Goal: Task Accomplishment & Management: Use online tool/utility

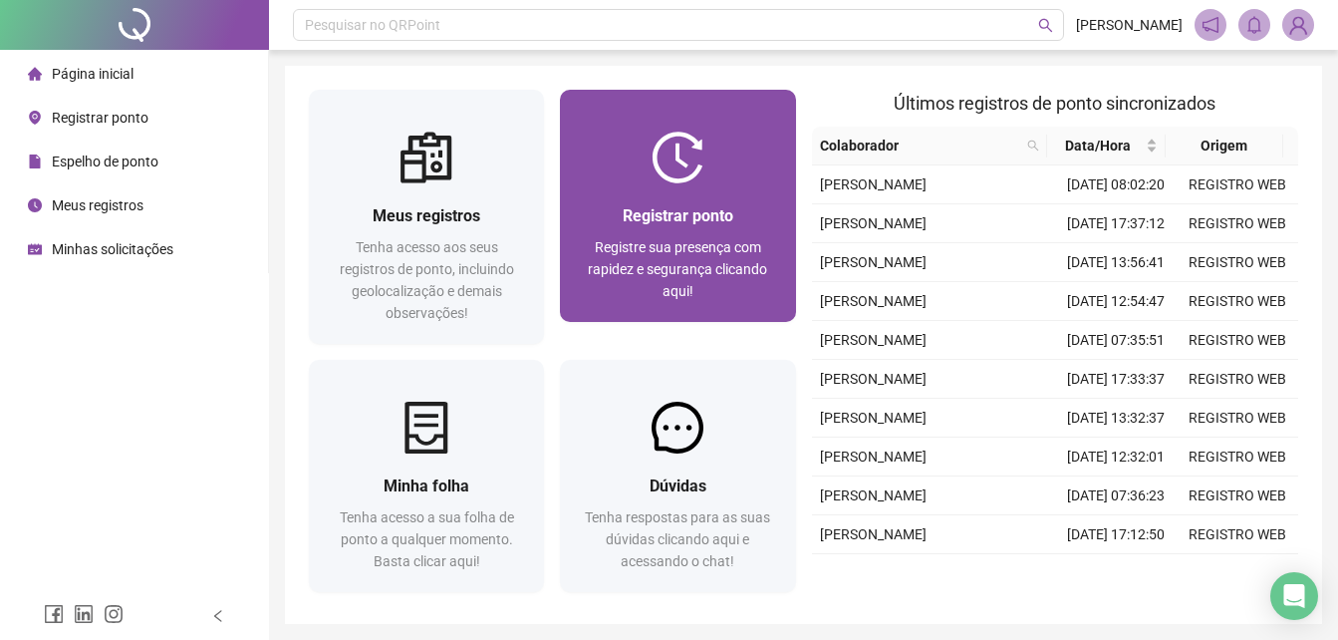
click at [702, 273] on span "Registre sua presença com rapidez e segurança clicando aqui!" at bounding box center [677, 269] width 179 height 60
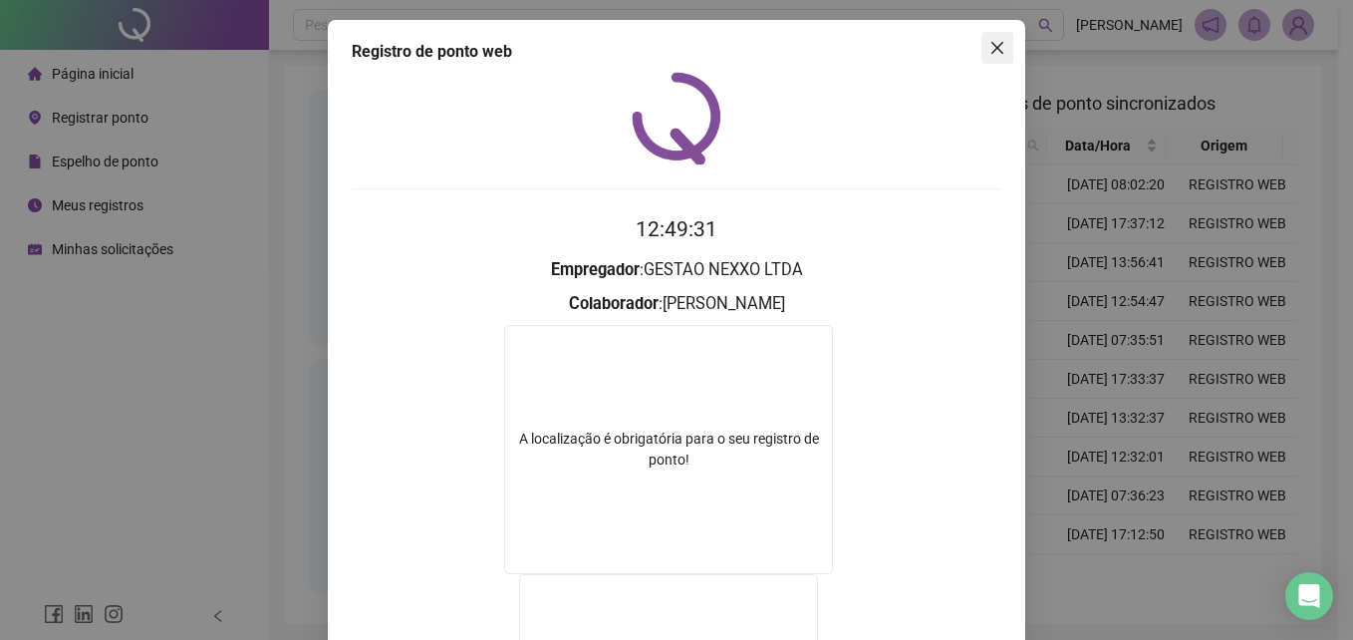
click at [996, 49] on icon "close" at bounding box center [997, 48] width 16 height 16
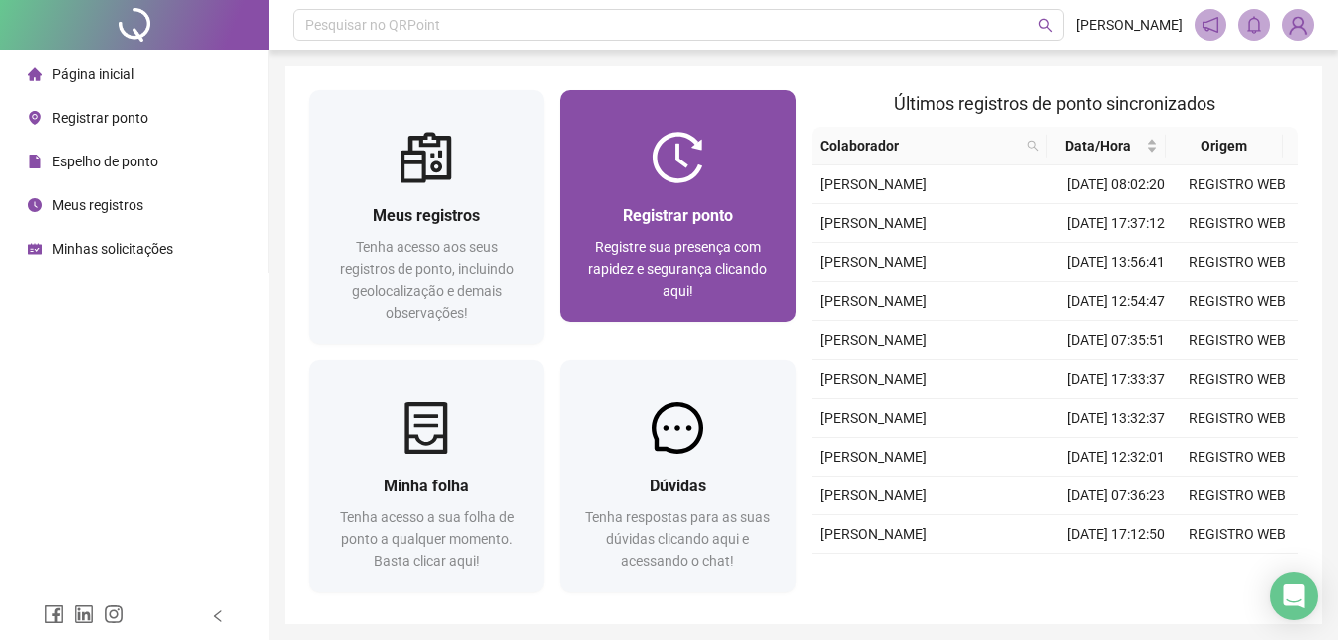
click at [781, 175] on div at bounding box center [677, 158] width 235 height 52
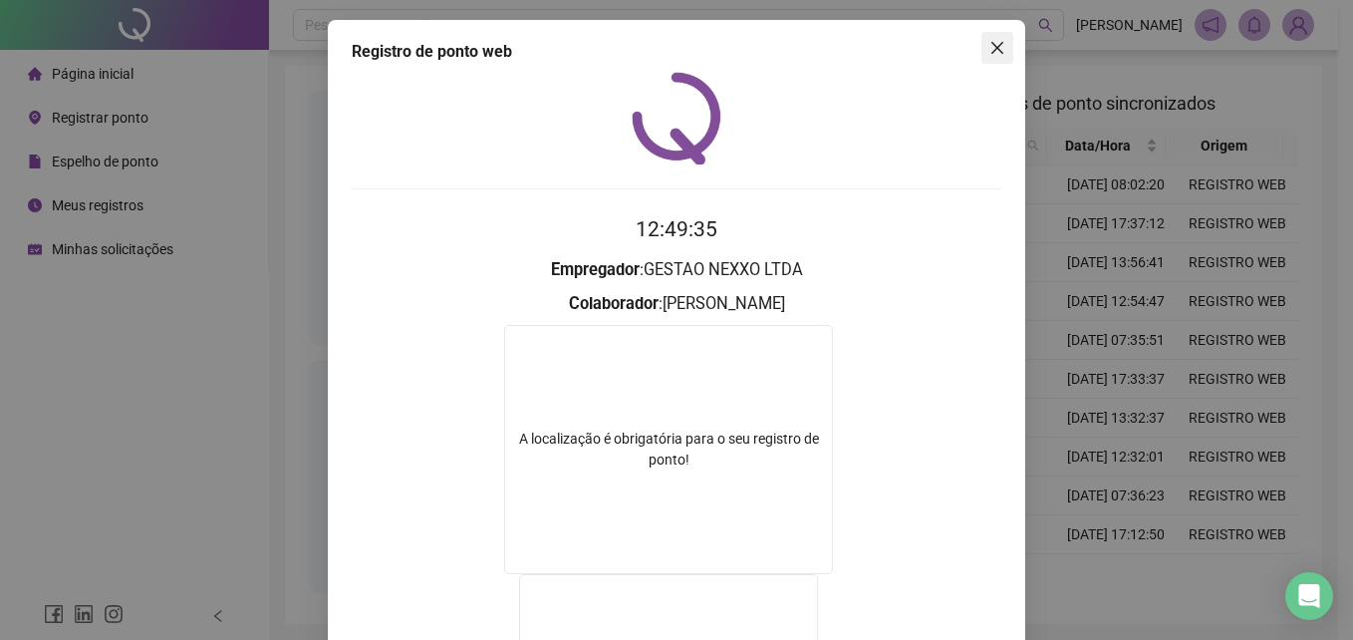
click at [991, 47] on icon "close" at bounding box center [997, 48] width 16 height 16
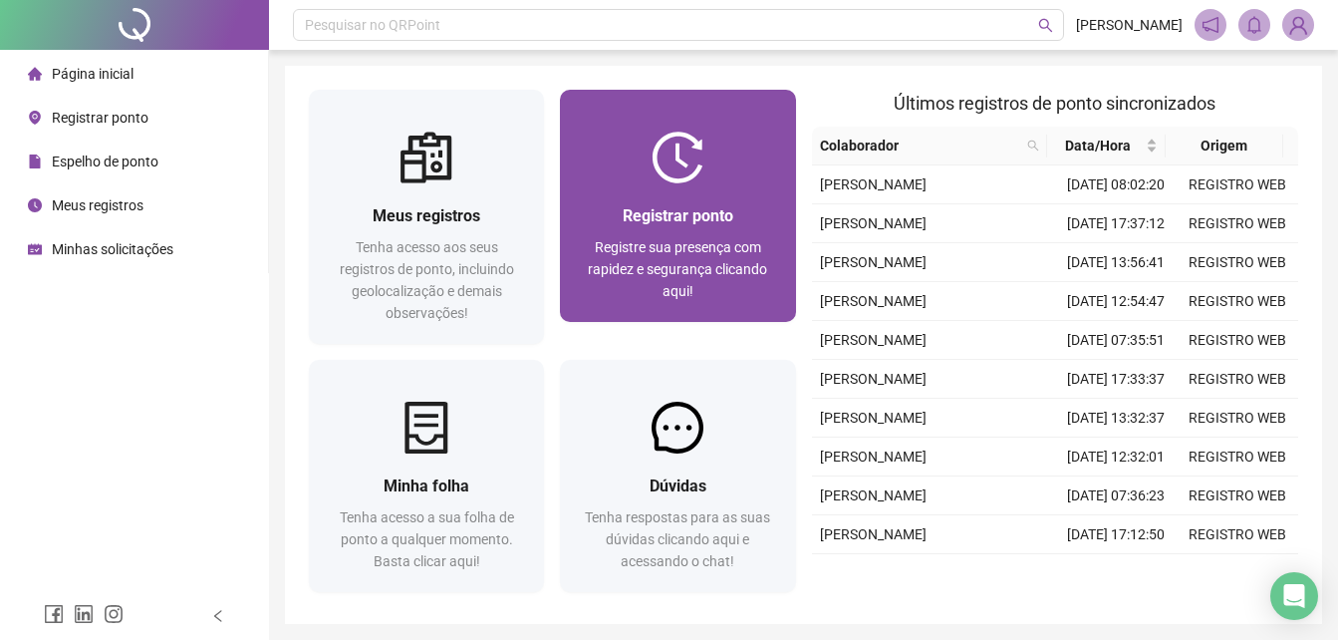
click at [774, 206] on div "Registrar ponto Registre sua presença com rapidez e segurança clicando aqui!" at bounding box center [677, 252] width 235 height 139
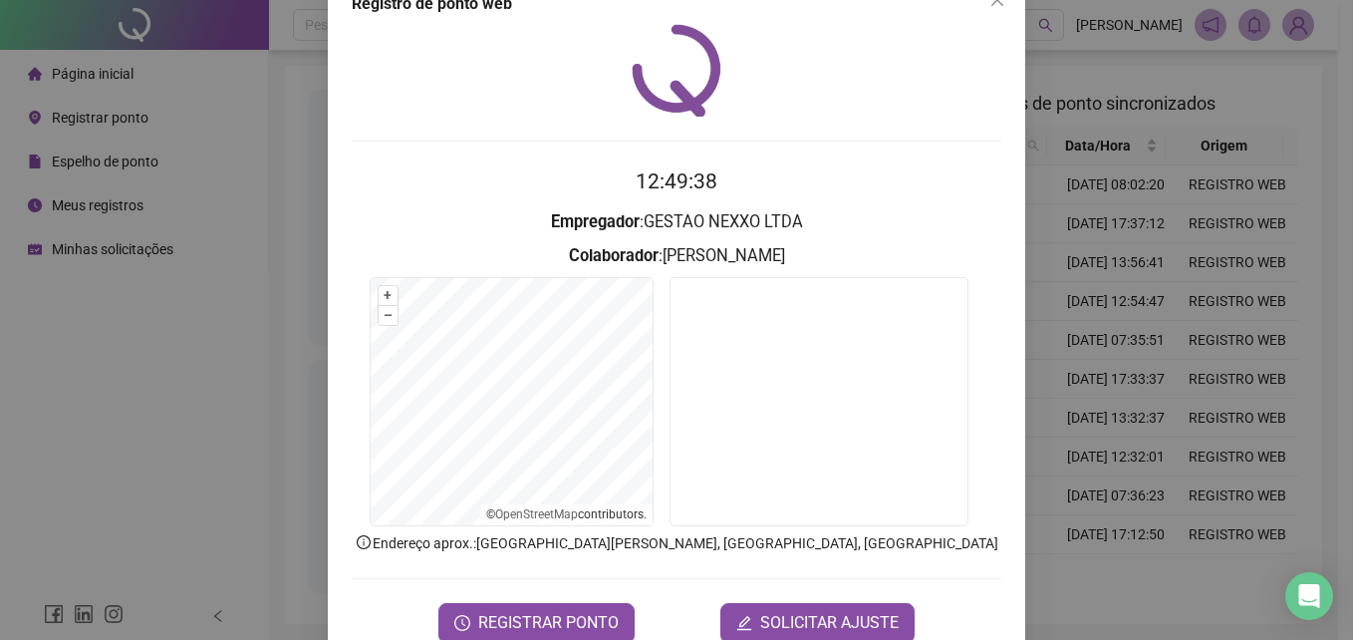
scroll to position [95, 0]
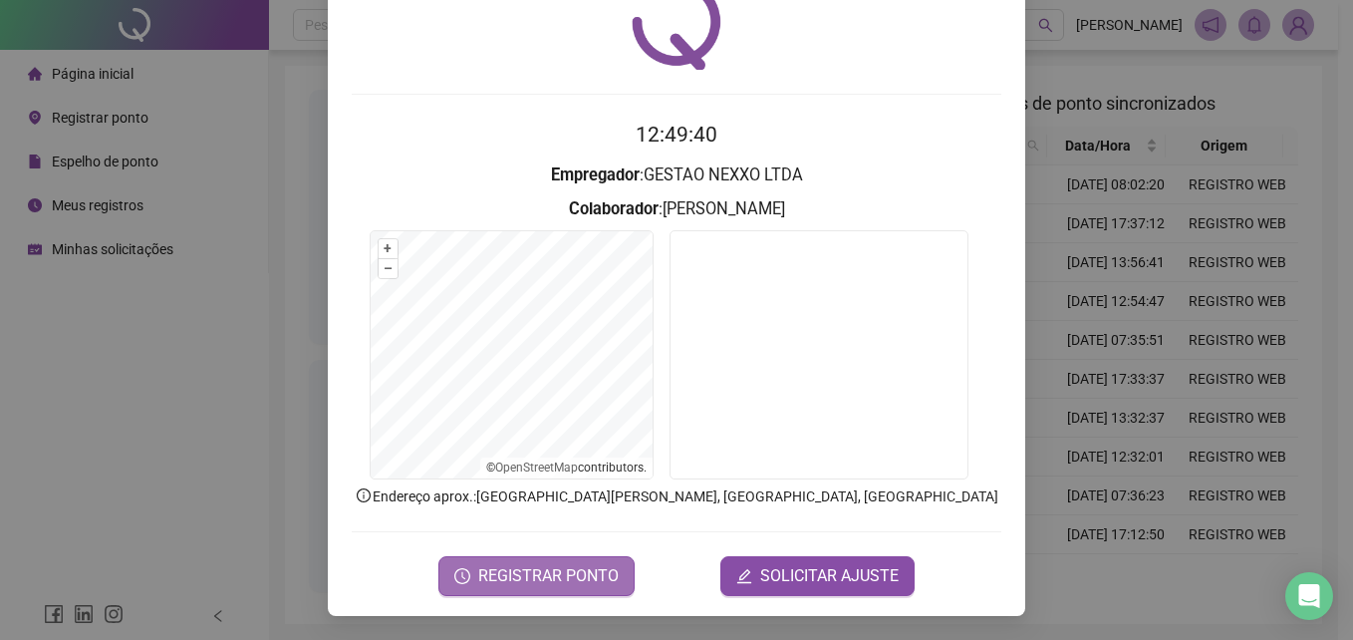
click at [494, 578] on span "REGISTRAR PONTO" at bounding box center [548, 576] width 140 height 24
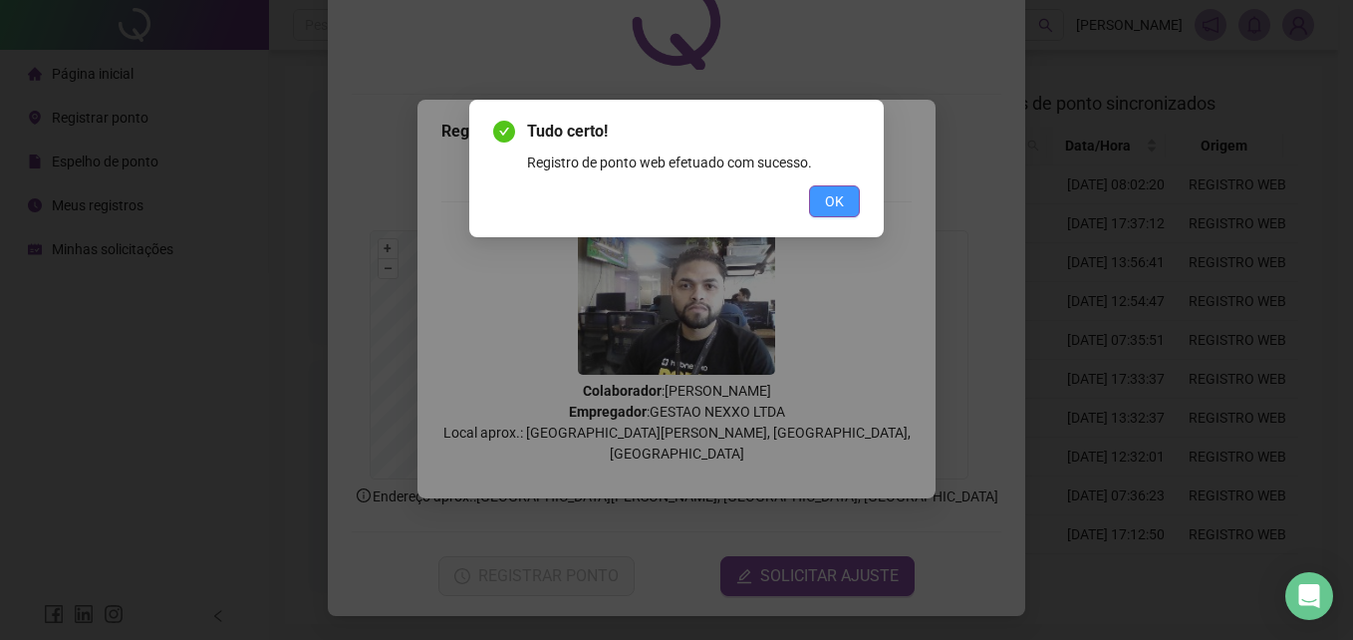
click at [848, 187] on button "OK" at bounding box center [834, 201] width 51 height 32
